Goal: Information Seeking & Learning: Learn about a topic

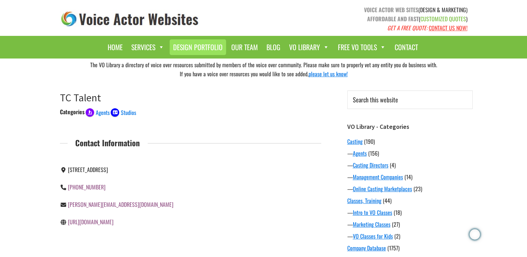
click at [187, 50] on link "Design Portfolio" at bounding box center [198, 47] width 56 height 16
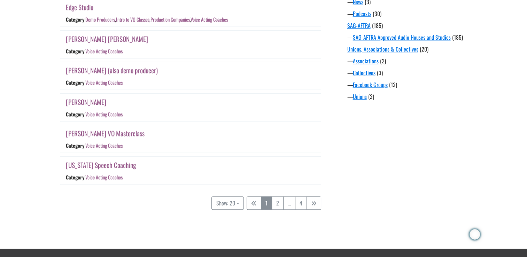
scroll to position [602, 0]
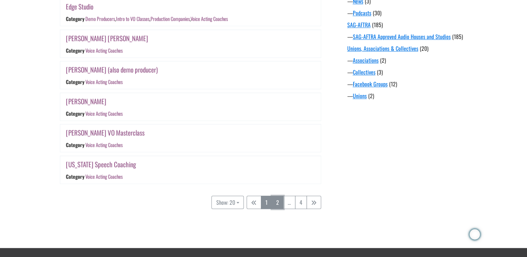
click at [277, 206] on link "2" at bounding box center [278, 202] width 12 height 13
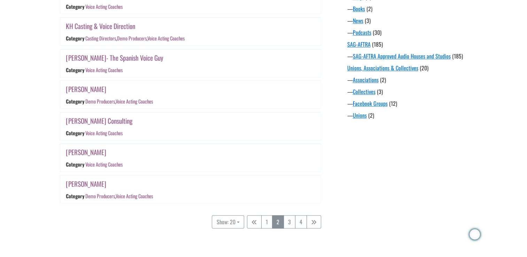
scroll to position [611, 0]
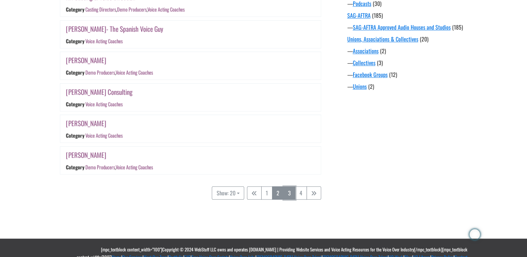
click at [289, 191] on link "3" at bounding box center [289, 192] width 12 height 13
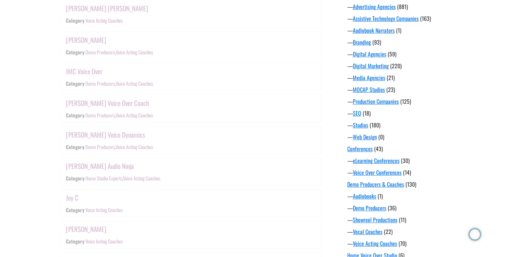
scroll to position [136, 0]
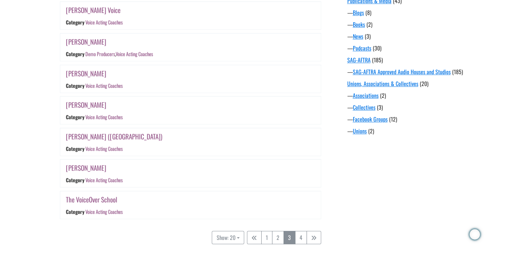
scroll to position [581, 0]
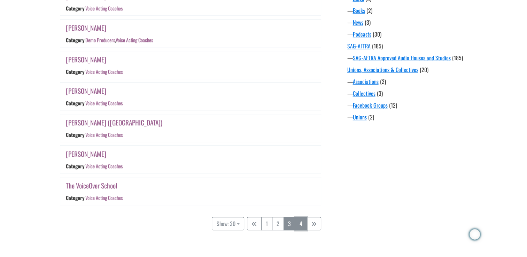
click at [302, 220] on link "4" at bounding box center [301, 223] width 12 height 13
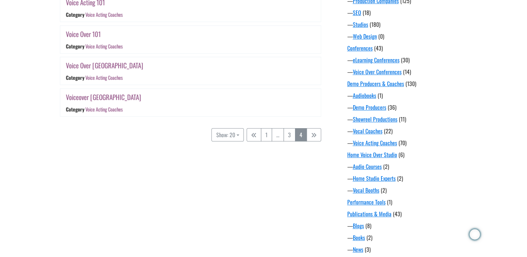
scroll to position [361, 0]
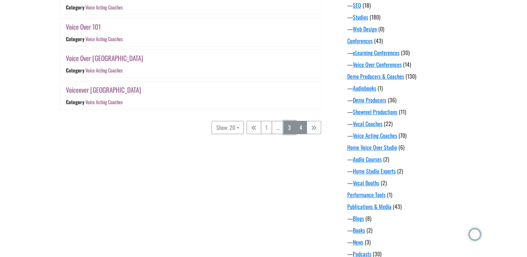
click at [289, 125] on link "3" at bounding box center [289, 127] width 12 height 13
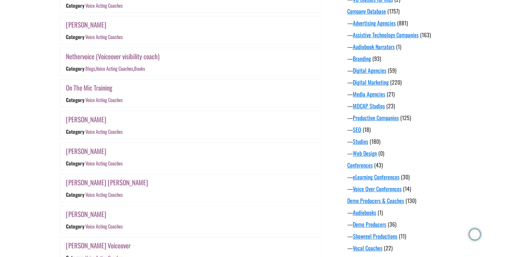
scroll to position [237, 0]
click at [392, 189] on link "Voice Over Conferences" at bounding box center [377, 188] width 49 height 8
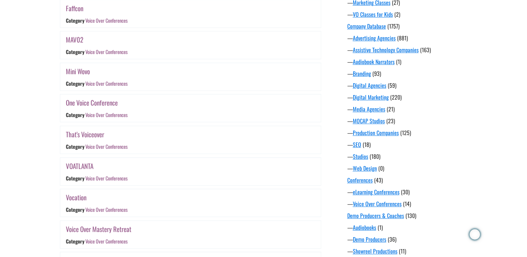
scroll to position [236, 0]
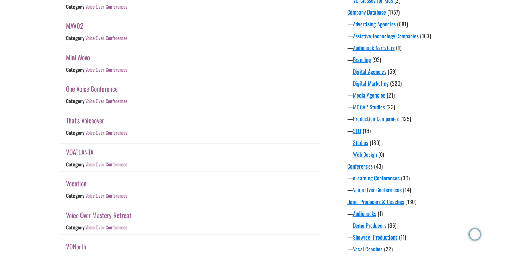
click at [89, 118] on link "That's Voiceover" at bounding box center [85, 120] width 38 height 10
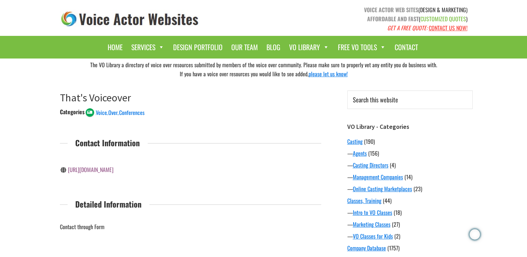
click at [99, 168] on link "http://www.sovas.org/thats-voiceover/" at bounding box center [91, 169] width 46 height 8
